Goal: Information Seeking & Learning: Find specific fact

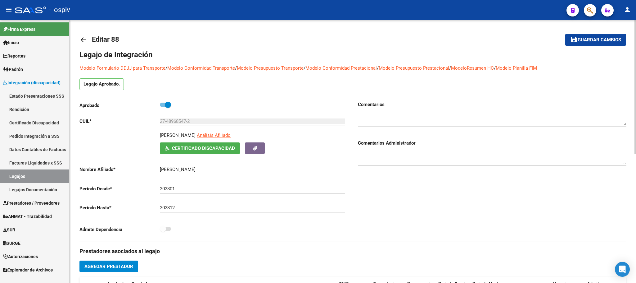
type input "[PERSON_NAME]"
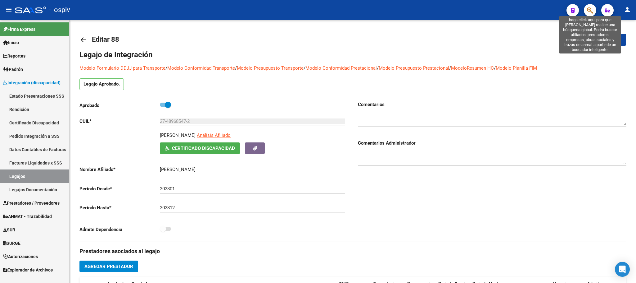
click at [589, 11] on icon "button" at bounding box center [590, 10] width 6 height 7
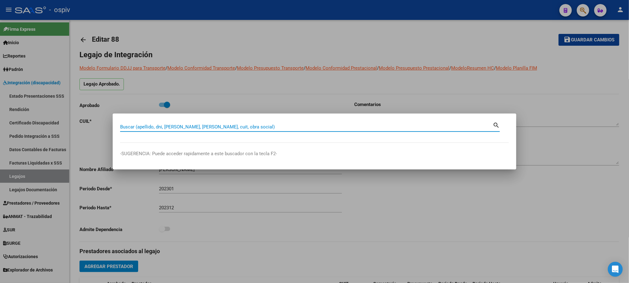
click at [212, 127] on input "Buscar (apellido, dni, cuil, nro traspaso, cuit, obra social)" at bounding box center [306, 127] width 373 height 6
type input "16746616"
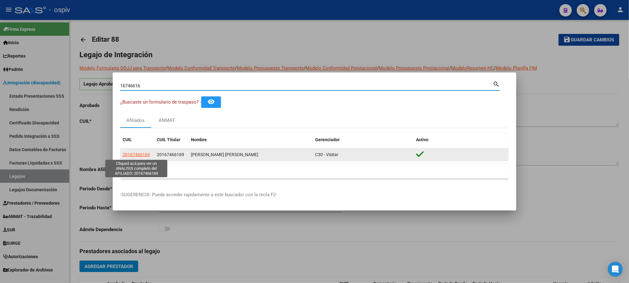
click at [143, 155] on span "20167466169" at bounding box center [136, 154] width 27 height 5
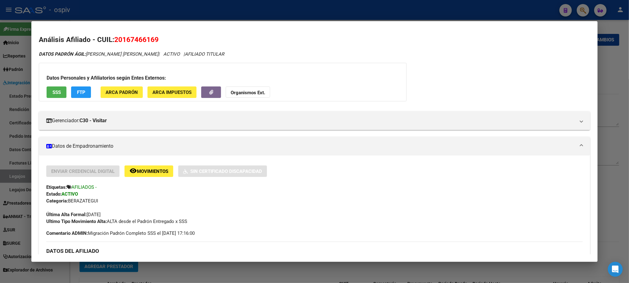
drag, startPoint x: 158, startPoint y: 39, endPoint x: 111, endPoint y: 40, distance: 47.2
click at [111, 40] on h2 "Análisis Afiliado - CUIL: 20167466169" at bounding box center [314, 39] width 551 height 11
copy span "20167466169"
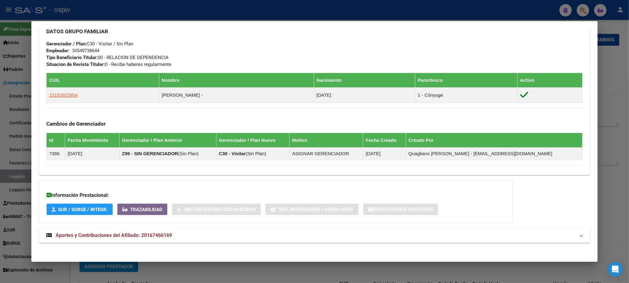
scroll to position [314, 0]
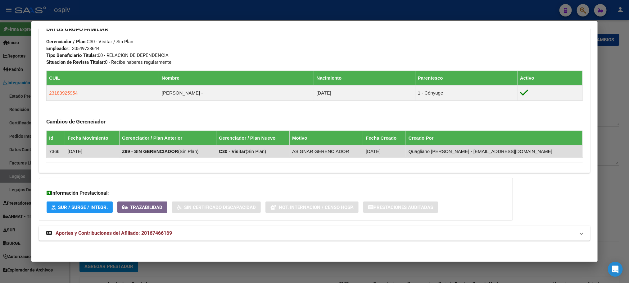
click at [132, 232] on span "Aportes y Contribuciones del Afiliado: 20167466169" at bounding box center [114, 233] width 116 height 6
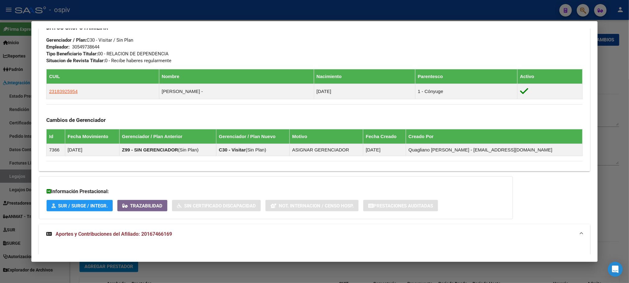
click at [240, 10] on div at bounding box center [314, 141] width 629 height 283
